Goal: Task Accomplishment & Management: Use online tool/utility

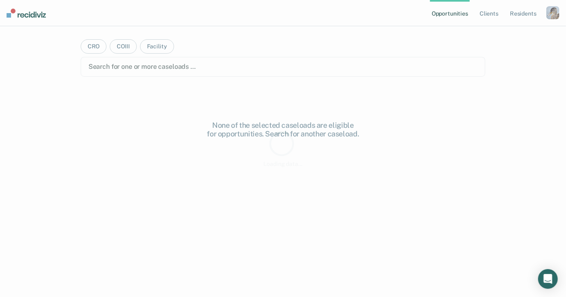
click at [558, 11] on div "button" at bounding box center [553, 12] width 13 height 13
click at [495, 32] on link "Profile" at bounding box center [520, 33] width 66 height 7
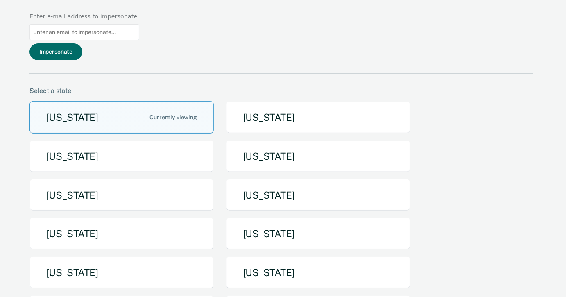
scroll to position [45, 0]
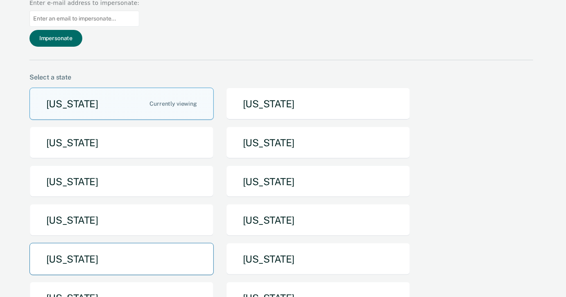
click at [193, 243] on button "[US_STATE]" at bounding box center [122, 259] width 184 height 32
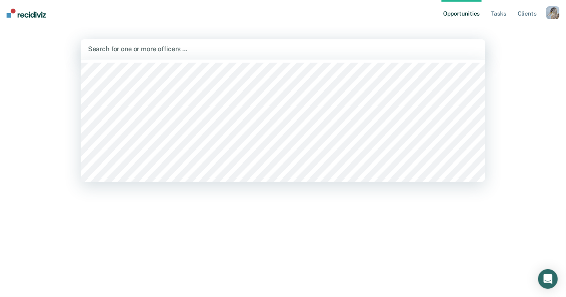
click at [354, 53] on div at bounding box center [283, 48] width 391 height 9
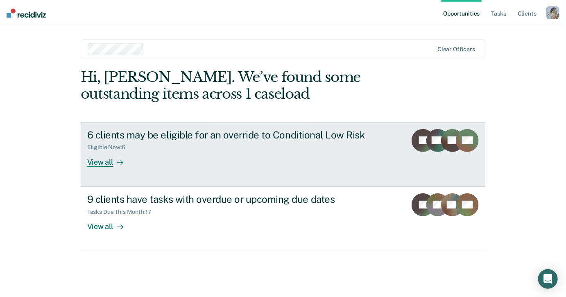
click at [165, 158] on div "6 clients may be eligible for an override to Conditional Low Risk Eligible Now …" at bounding box center [240, 148] width 307 height 38
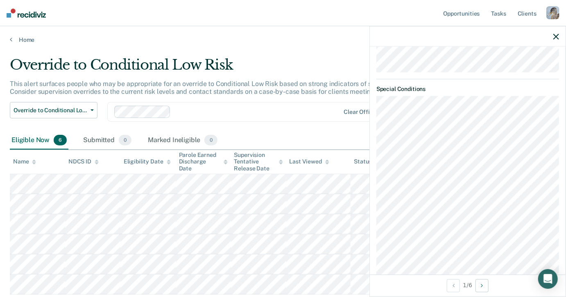
scroll to position [659, 0]
